Goal: Navigation & Orientation: Find specific page/section

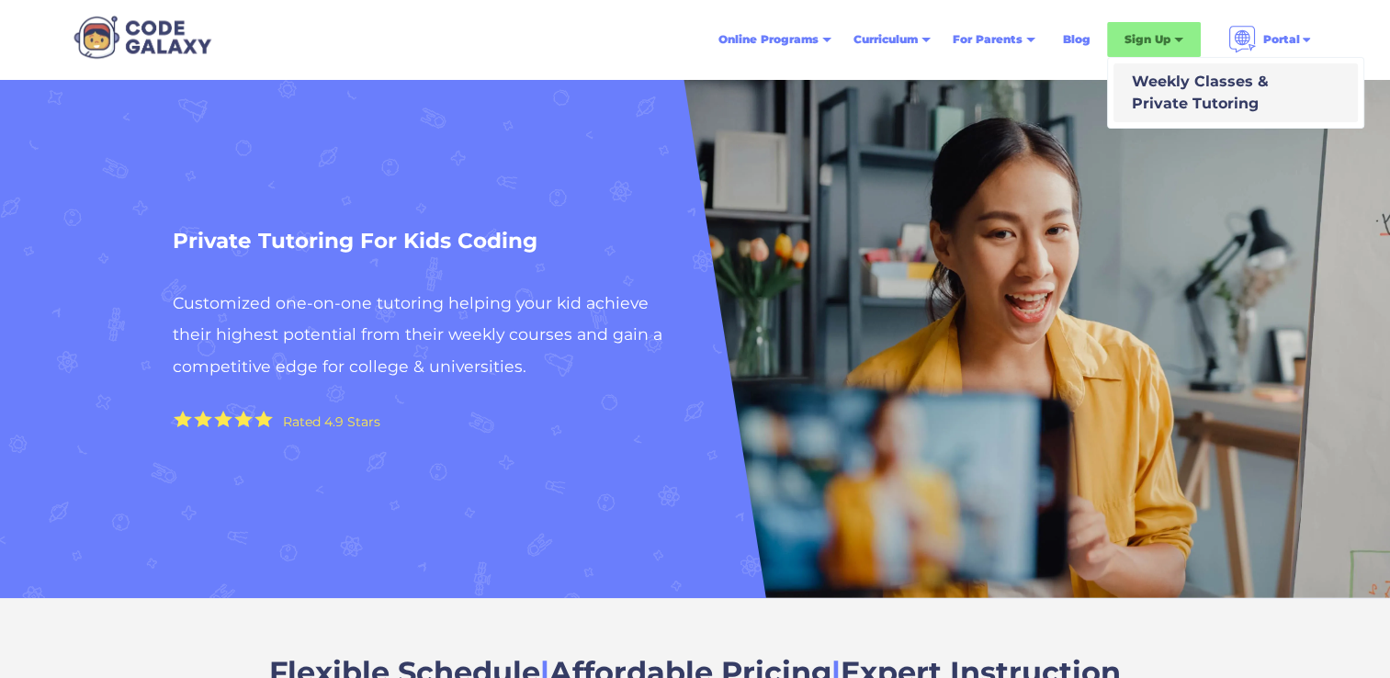
click at [1204, 92] on div "Weekly Classes & Private Tutoring" at bounding box center [1197, 93] width 144 height 44
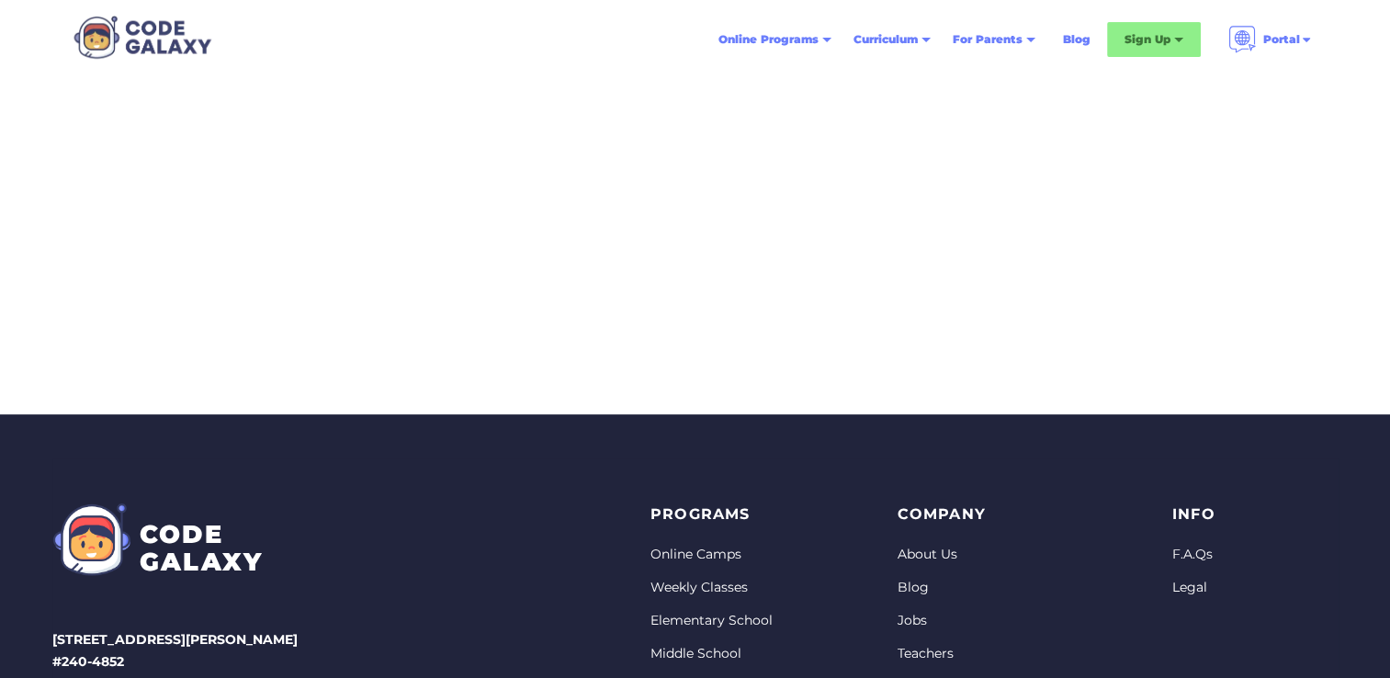
scroll to position [863, 0]
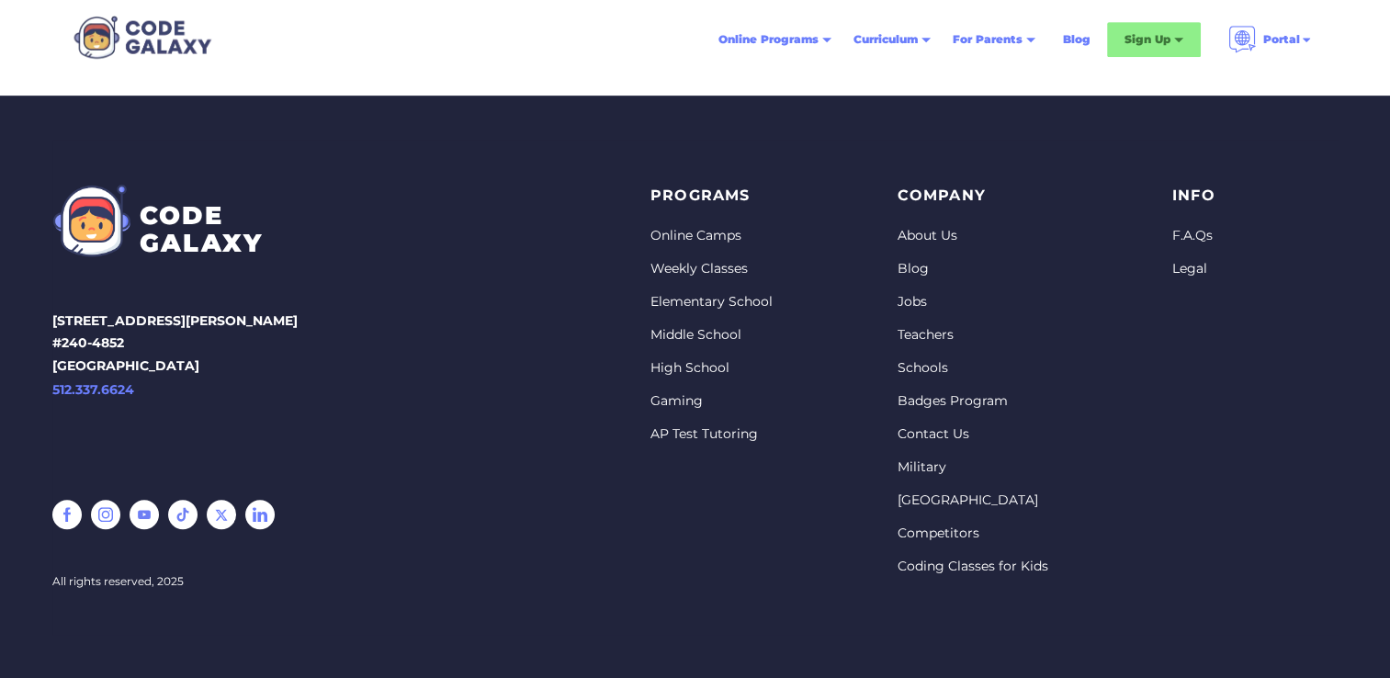
click at [902, 302] on link "Jobs" at bounding box center [972, 302] width 151 height 18
